Goal: Navigation & Orientation: Find specific page/section

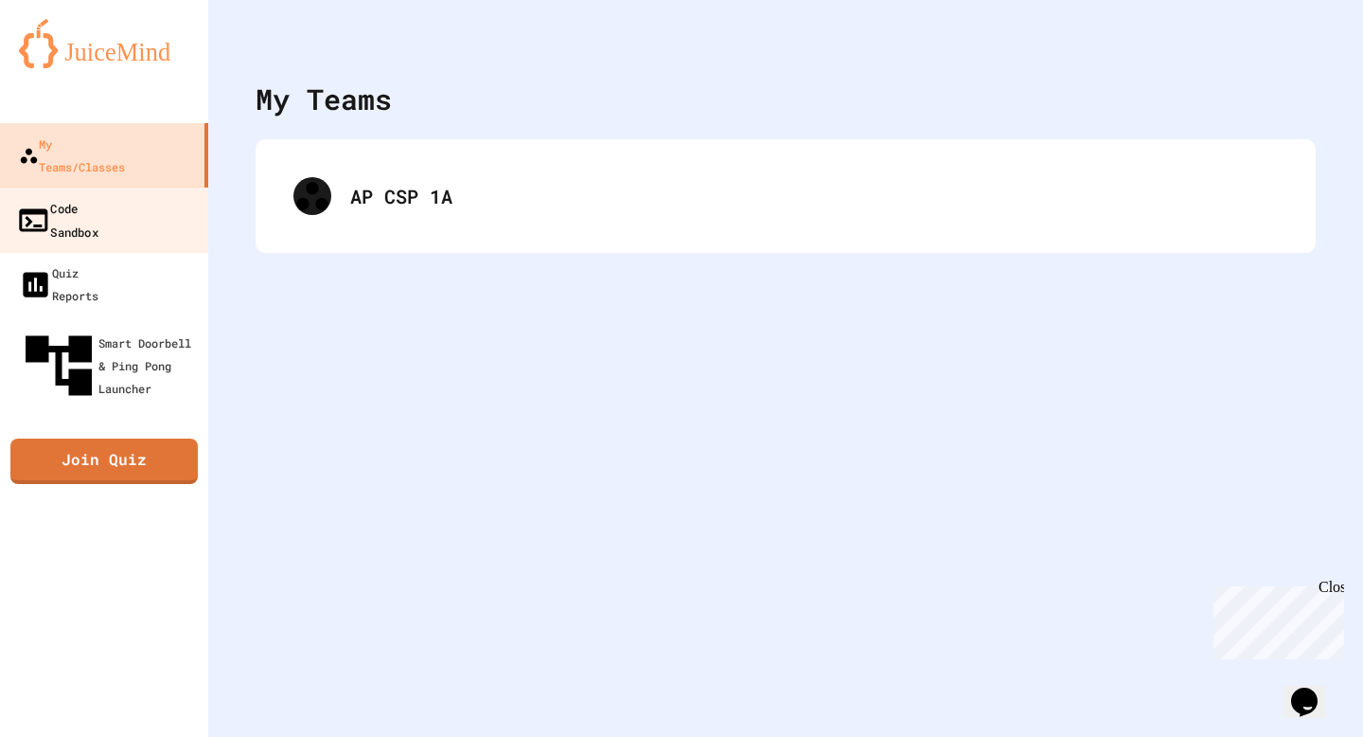
click at [98, 196] on div "Code Sandbox" at bounding box center [57, 219] width 82 height 46
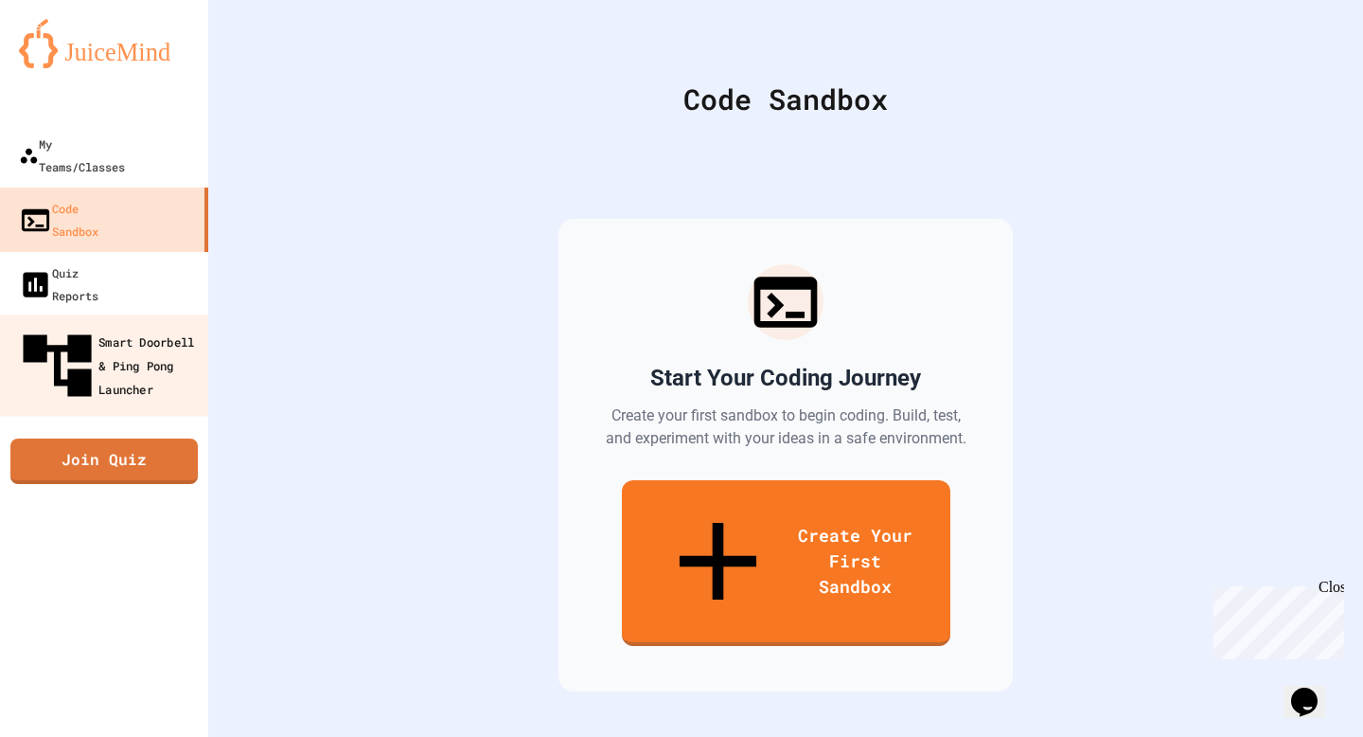
click at [112, 325] on div "Smart Doorbell & Ping Pong Launcher" at bounding box center [109, 366] width 187 height 82
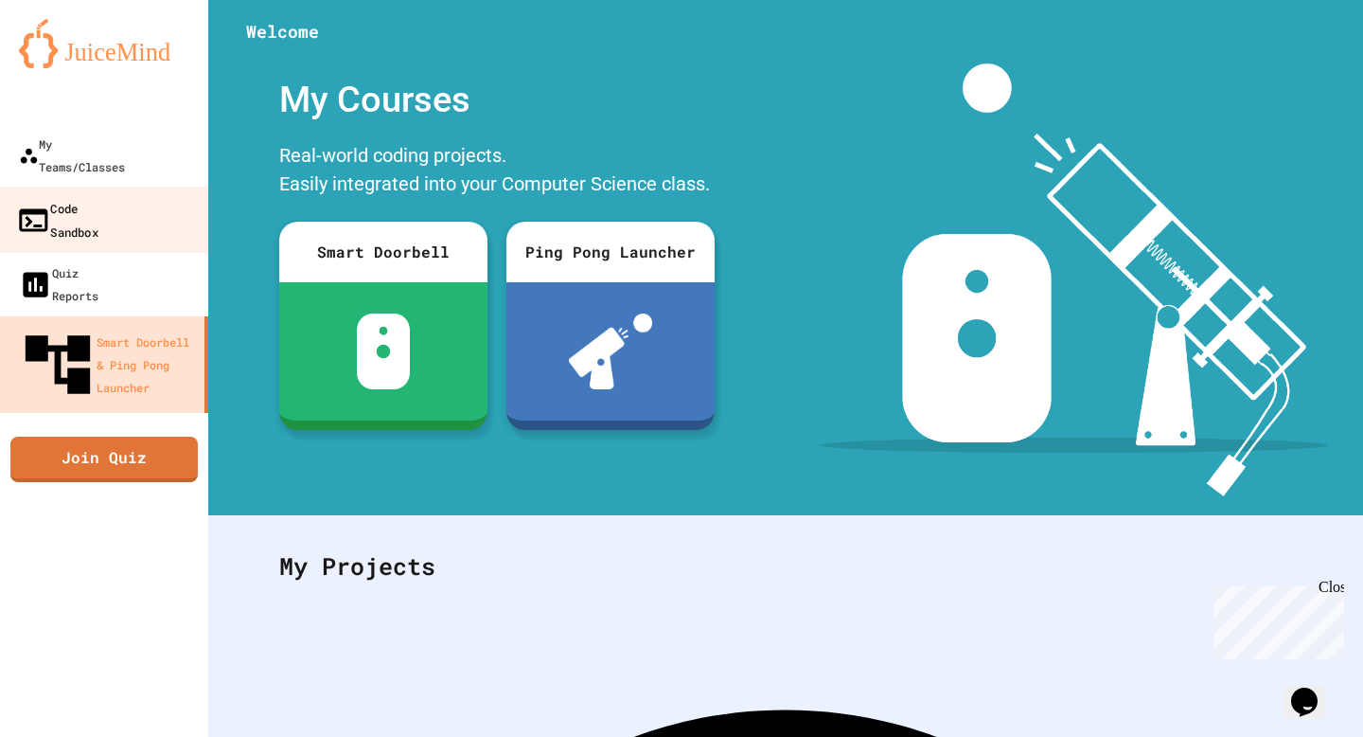
click at [148, 189] on link "Code Sandbox" at bounding box center [104, 220] width 215 height 66
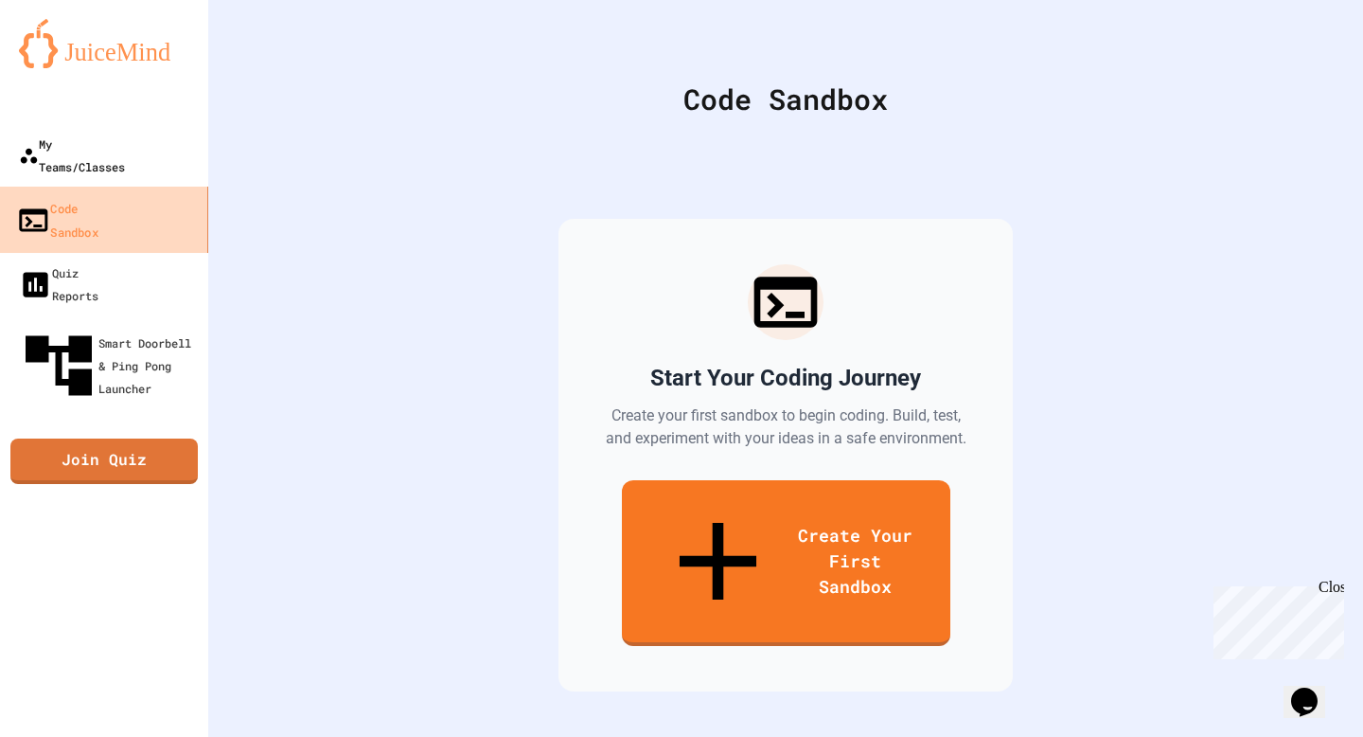
click at [163, 155] on link "My Teams/Classes" at bounding box center [104, 155] width 208 height 64
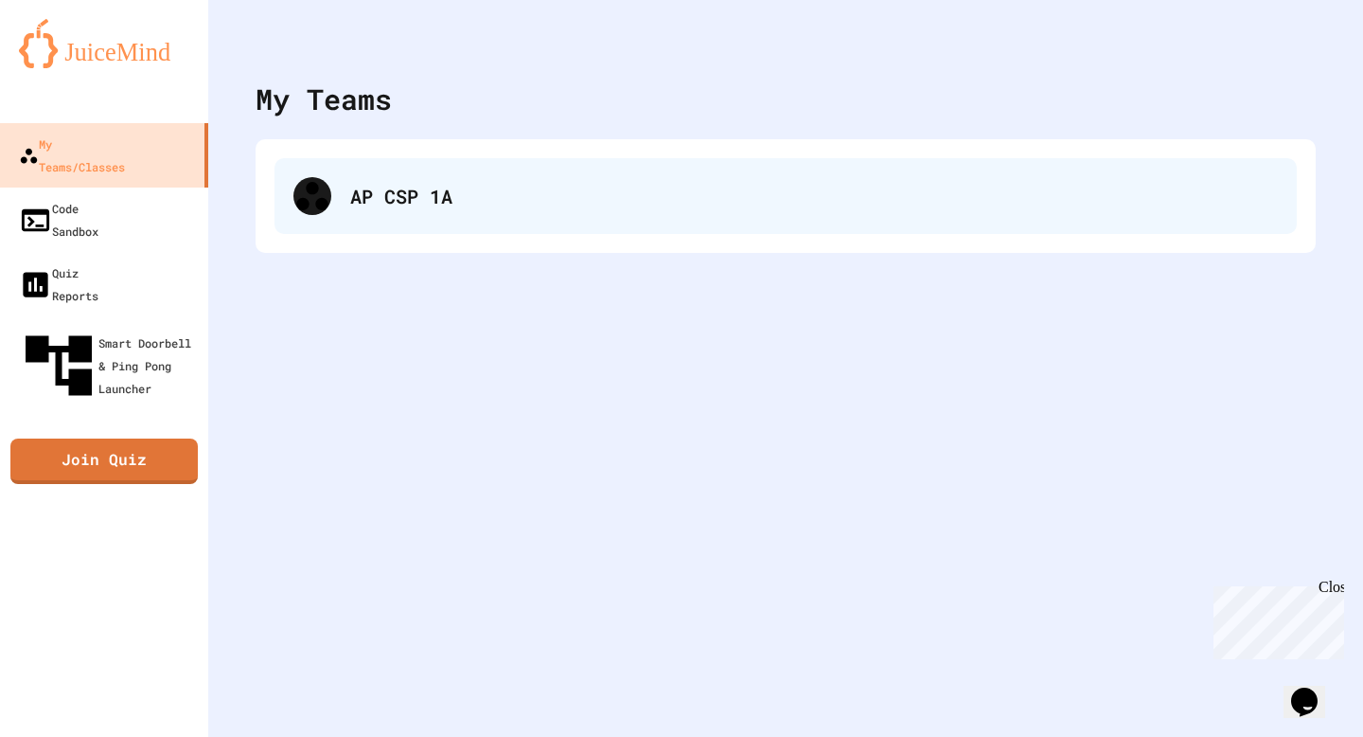
click at [342, 194] on div "AP CSP 1A" at bounding box center [786, 196] width 1023 height 76
